Goal: Navigation & Orientation: Find specific page/section

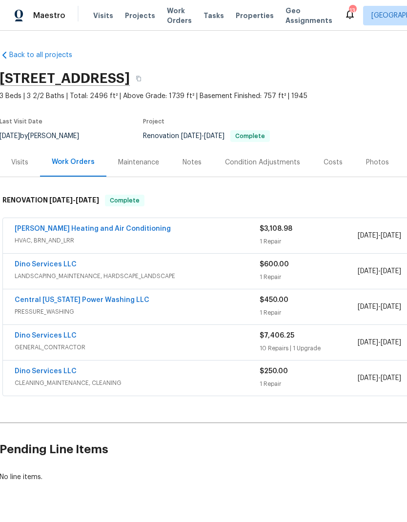
scroll to position [0, 0]
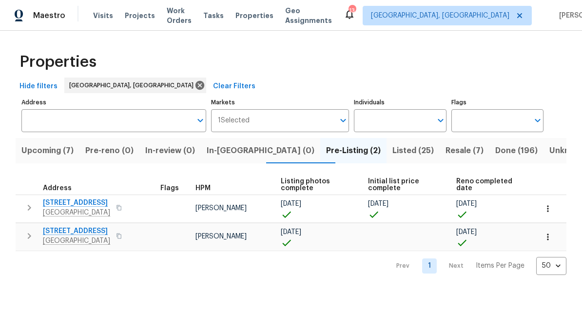
click at [406, 150] on span "Resale (7)" at bounding box center [465, 151] width 38 height 14
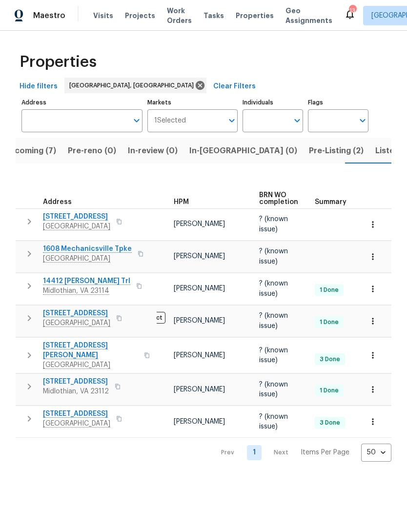
scroll to position [0, 19]
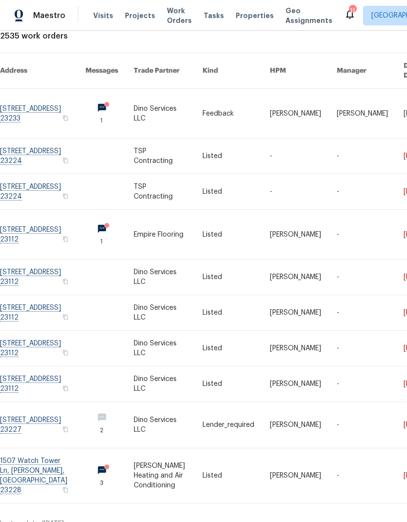
scroll to position [61, 0]
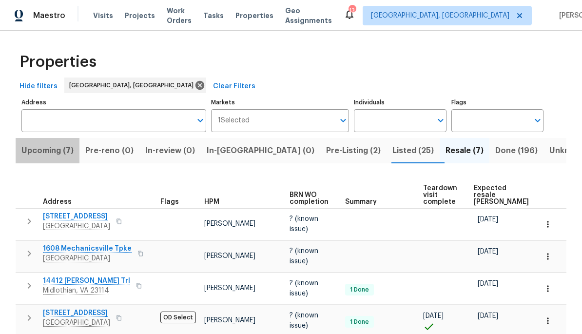
click at [42, 157] on span "Upcoming (7)" at bounding box center [47, 151] width 52 height 14
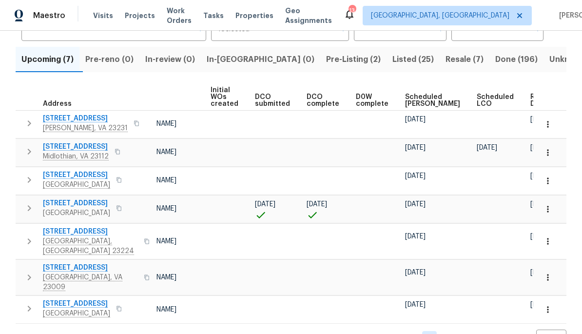
scroll to position [0, 70]
click at [406, 96] on span "Ready Date" at bounding box center [541, 101] width 21 height 14
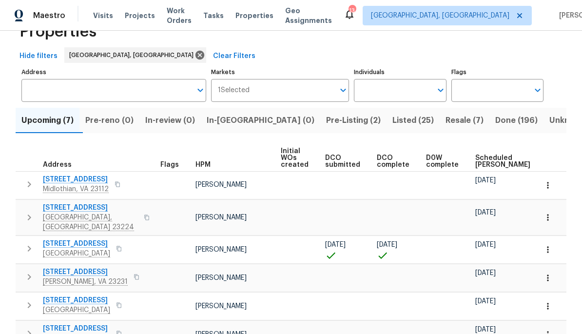
scroll to position [101, 0]
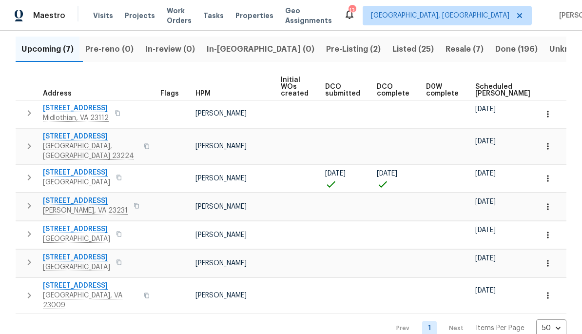
click at [66, 178] on span "Richmond, VA 23227" at bounding box center [76, 183] width 67 height 10
